Goal: Task Accomplishment & Management: Complete application form

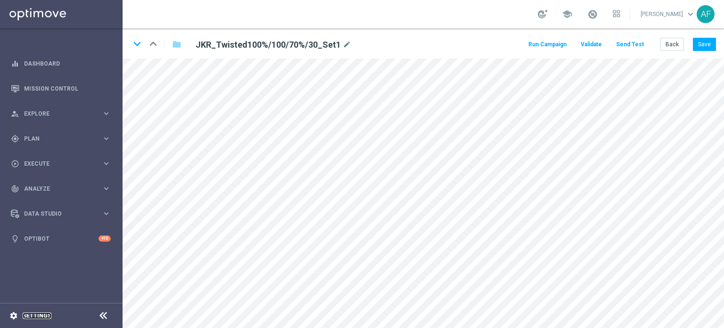
click at [32, 316] on link "Settings" at bounding box center [37, 315] width 29 height 6
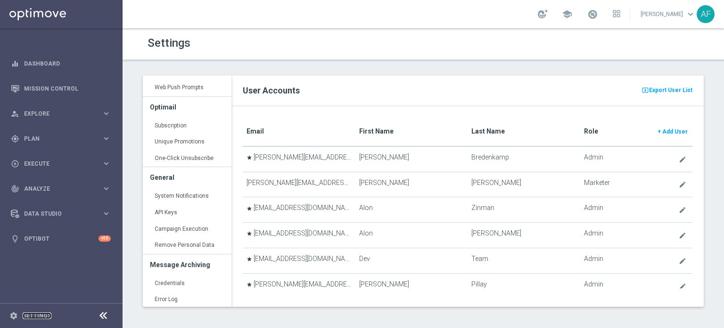
scroll to position [197, 0]
click at [670, 133] on span "Add User" at bounding box center [674, 131] width 25 height 7
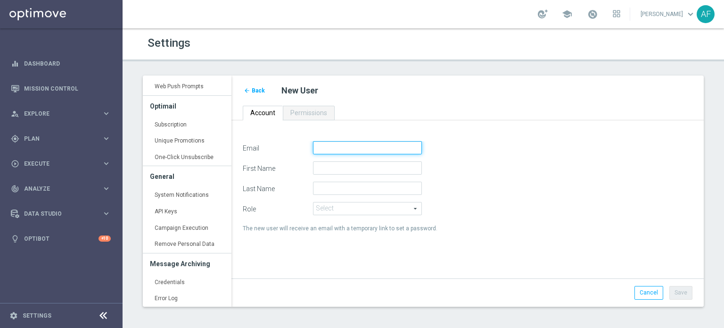
click at [352, 143] on input "Email" at bounding box center [367, 147] width 109 height 13
click at [328, 151] on input "Email" at bounding box center [367, 147] width 109 height 13
paste input "[EMAIL_ADDRESS][DOMAIN_NAME]"
type input "[EMAIL_ADDRESS][DOMAIN_NAME]"
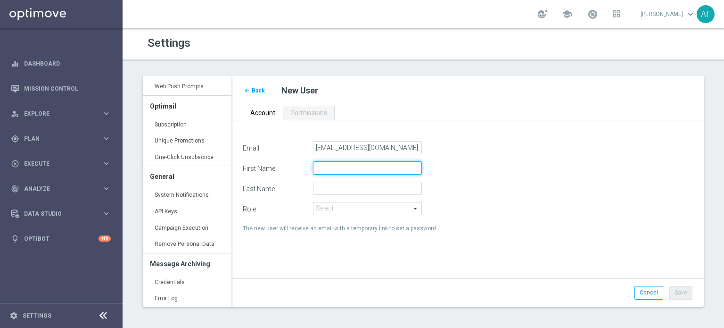
click at [343, 172] on input "First Name" at bounding box center [367, 167] width 109 height 13
click at [343, 170] on input "First Name" at bounding box center [367, 167] width 109 height 13
paste input "[PERSON_NAME]"
drag, startPoint x: 361, startPoint y: 167, endPoint x: 339, endPoint y: 167, distance: 22.6
click at [339, 167] on input "[PERSON_NAME]" at bounding box center [367, 167] width 109 height 13
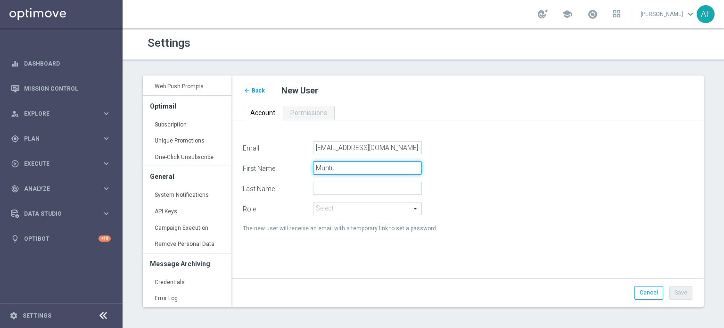
type input "Muntu"
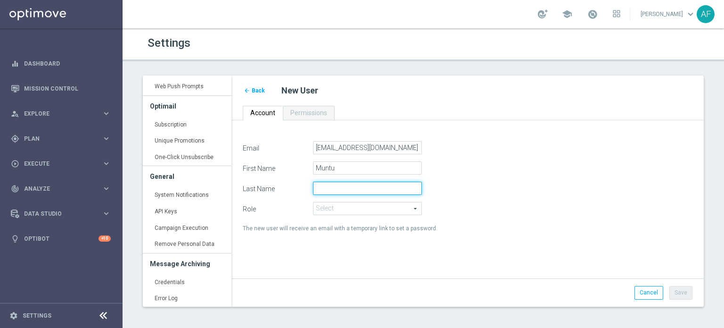
click at [371, 186] on input "Last Name" at bounding box center [367, 187] width 109 height 13
paste input "[PERSON_NAME]"
drag, startPoint x: 337, startPoint y: 188, endPoint x: 293, endPoint y: 183, distance: 44.5
click at [293, 184] on div "Last Name [PERSON_NAME]" at bounding box center [468, 187] width 464 height 13
type input "[PERSON_NAME]"
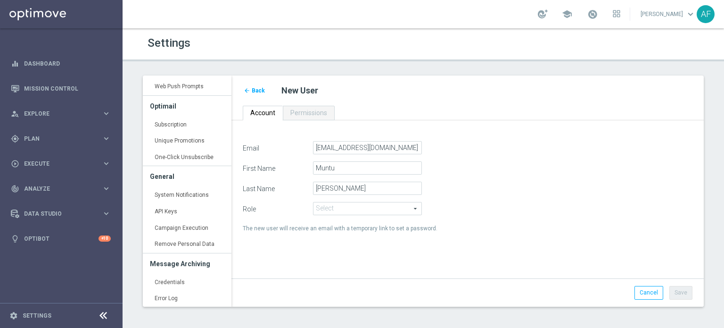
click at [337, 211] on span at bounding box center [367, 208] width 108 height 12
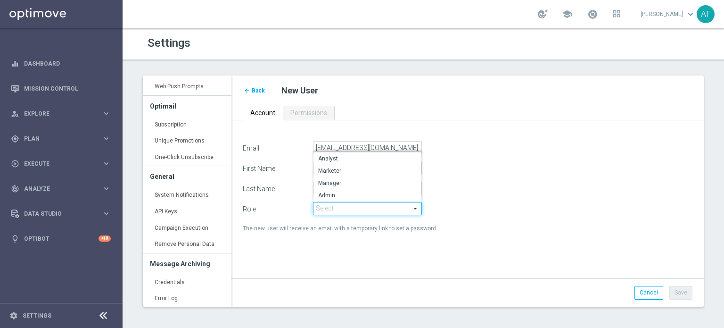
click at [337, 211] on span at bounding box center [367, 208] width 108 height 12
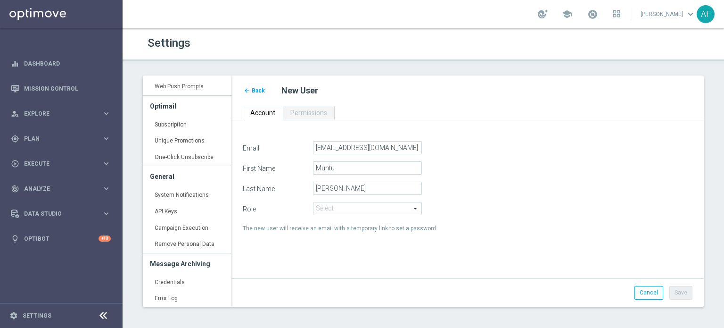
click at [337, 211] on span at bounding box center [367, 208] width 108 height 12
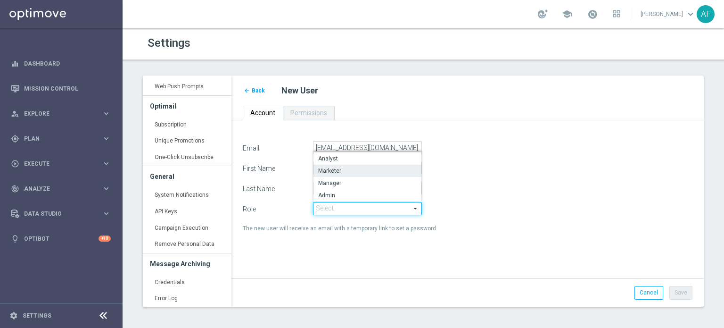
click at [337, 171] on span "Marketer" at bounding box center [367, 171] width 98 height 8
type input "Marketer"
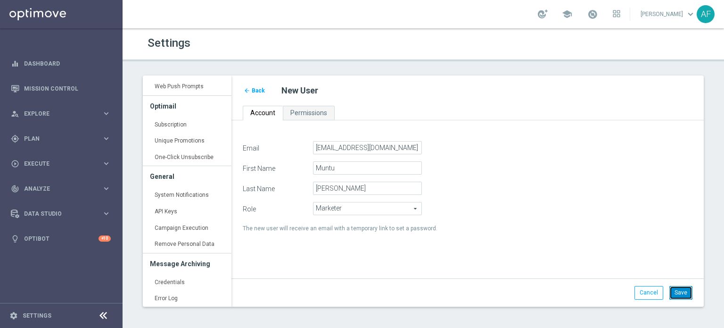
click at [680, 292] on button "Save" at bounding box center [680, 292] width 23 height 13
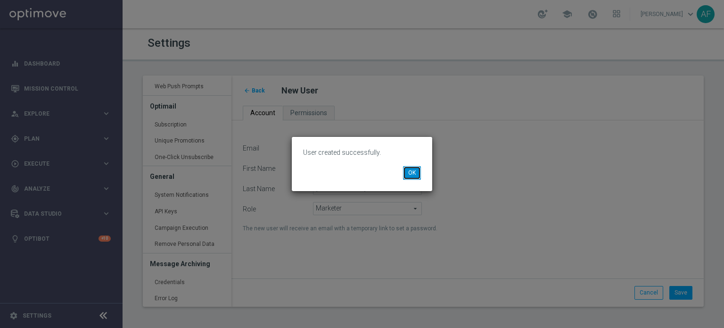
click at [411, 171] on button "OK" at bounding box center [412, 172] width 18 height 13
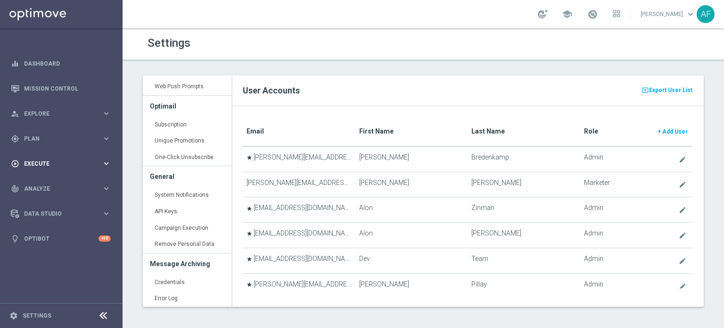
click at [82, 161] on span "Execute" at bounding box center [63, 164] width 78 height 6
click at [87, 137] on span "Plan" at bounding box center [63, 139] width 78 height 6
click at [66, 188] on span "Templates" at bounding box center [58, 186] width 67 height 6
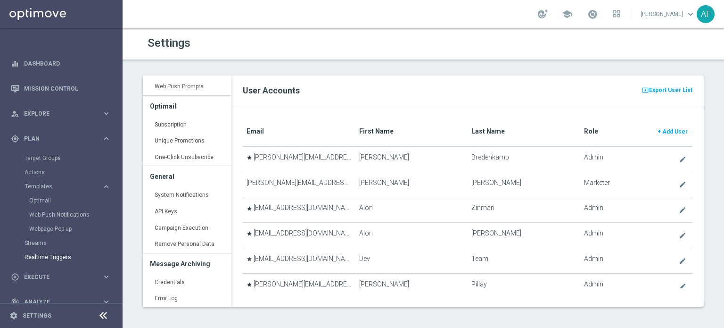
scroll to position [63, 0]
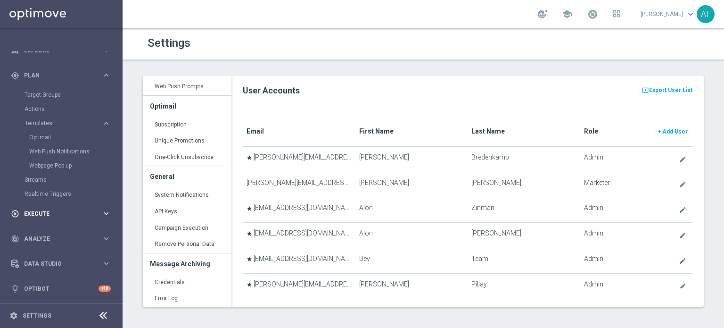
click at [63, 220] on div "play_circle_outline Execute keyboard_arrow_right" at bounding box center [61, 213] width 122 height 25
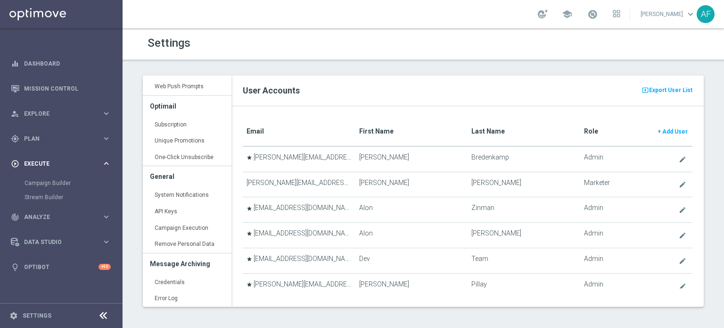
scroll to position [0, 0]
click at [66, 183] on link "Campaign Builder" at bounding box center [62, 183] width 74 height 8
